Goal: Information Seeking & Learning: Learn about a topic

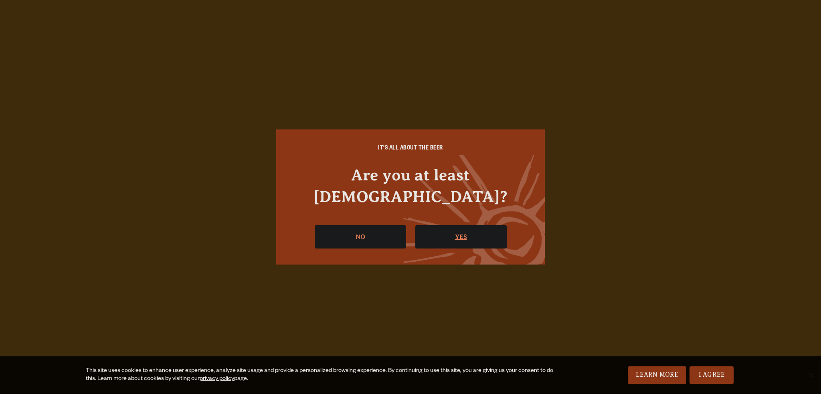
click at [455, 226] on link "Yes" at bounding box center [460, 236] width 91 height 23
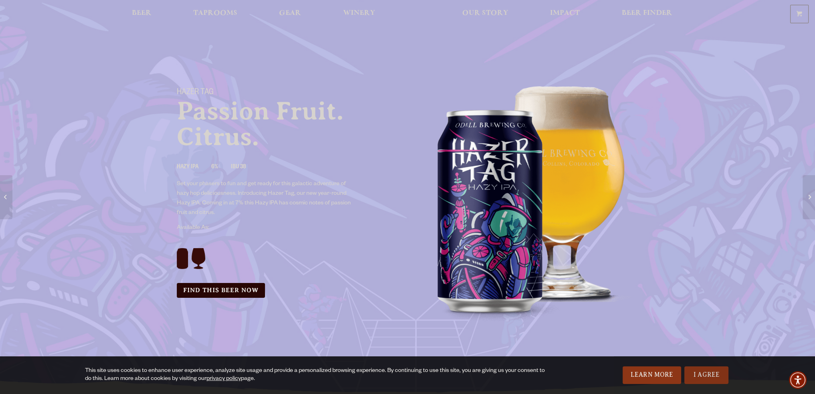
click at [713, 370] on link "I Agree" at bounding box center [706, 375] width 44 height 18
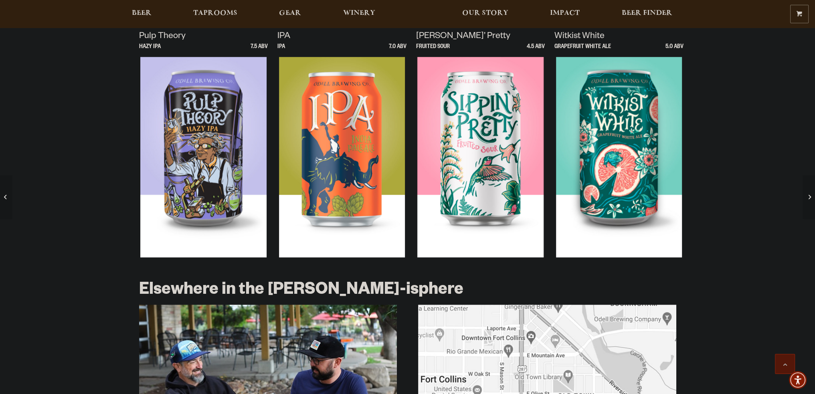
scroll to position [841, 0]
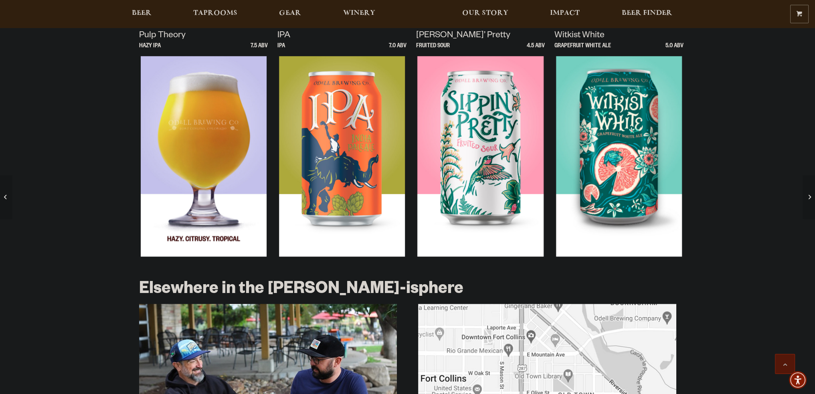
click at [214, 169] on div at bounding box center [203, 156] width 129 height 200
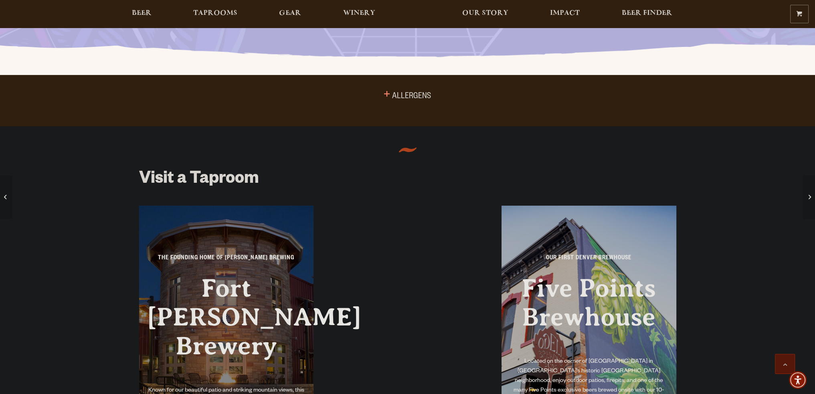
scroll to position [521, 0]
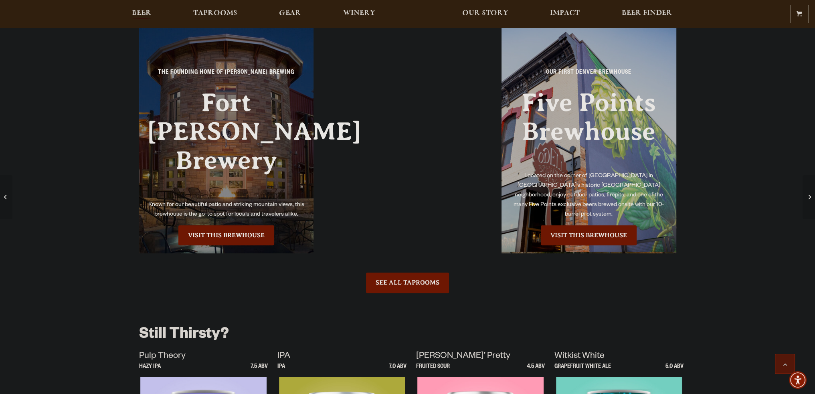
click at [146, 11] on span "Beer" at bounding box center [142, 13] width 20 height 6
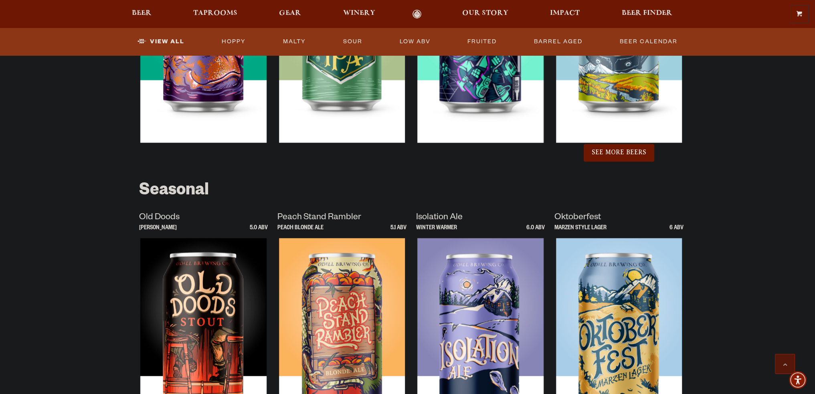
scroll to position [801, 0]
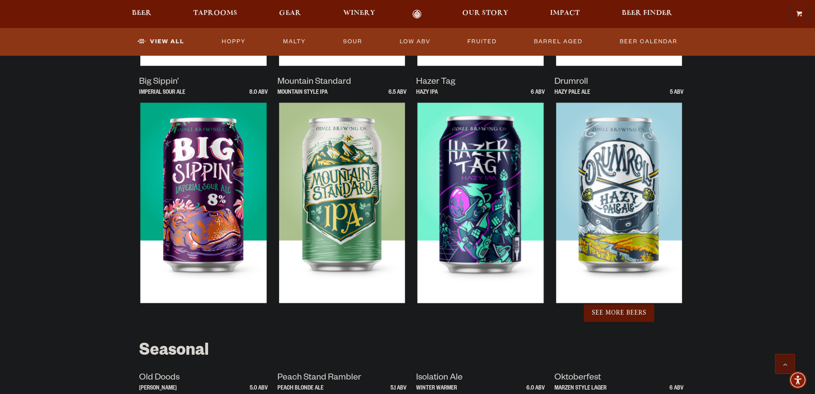
click at [623, 315] on button "See More Beers" at bounding box center [618, 313] width 71 height 18
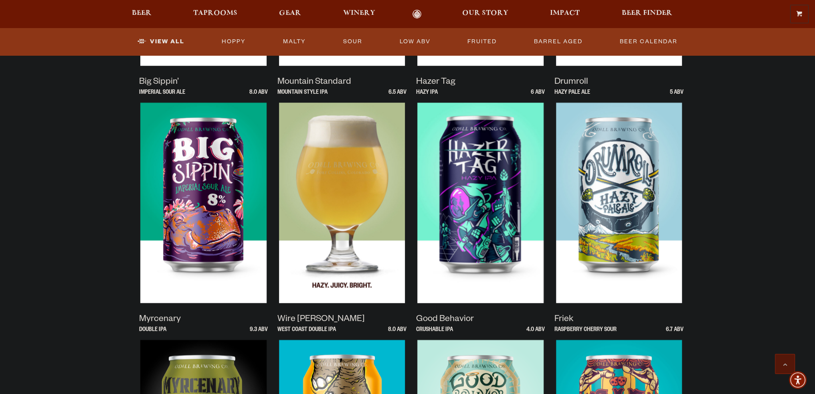
click at [343, 219] on img at bounding box center [342, 203] width 126 height 200
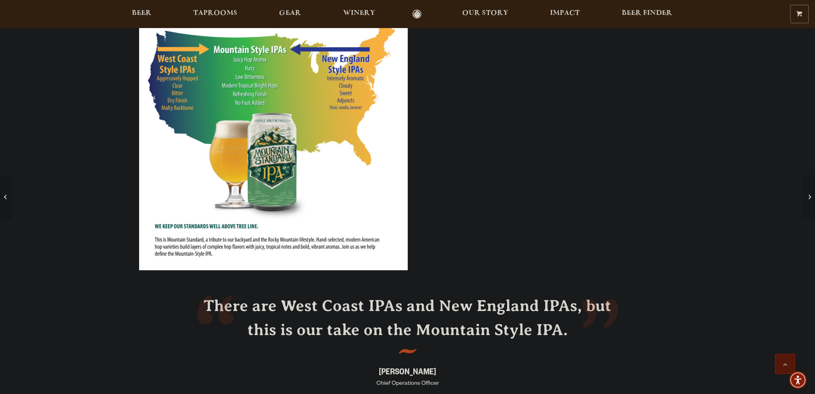
scroll to position [561, 0]
